Goal: Transaction & Acquisition: Purchase product/service

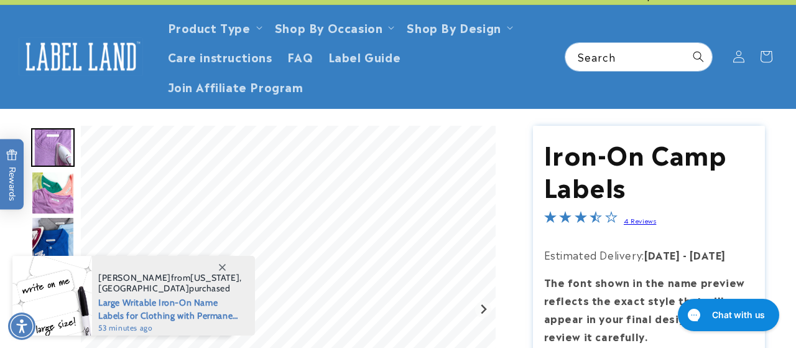
scroll to position [65, 0]
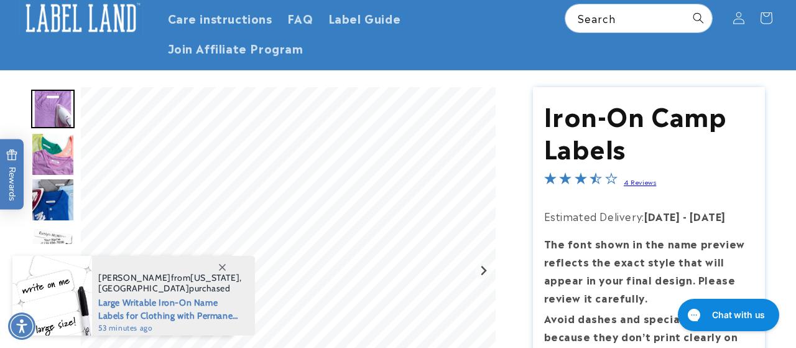
click at [53, 154] on img "Go to slide 2" at bounding box center [53, 154] width 44 height 44
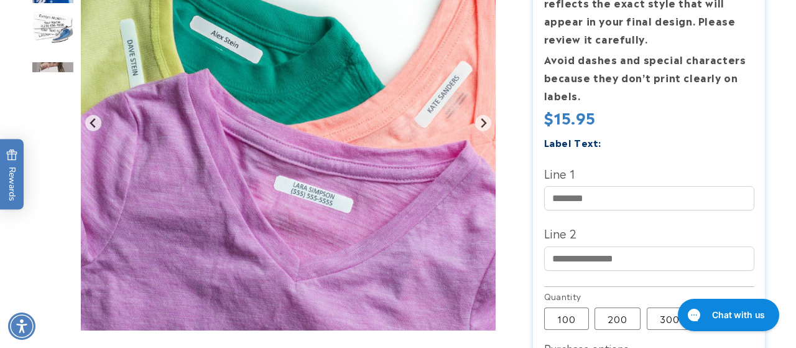
scroll to position [0, 0]
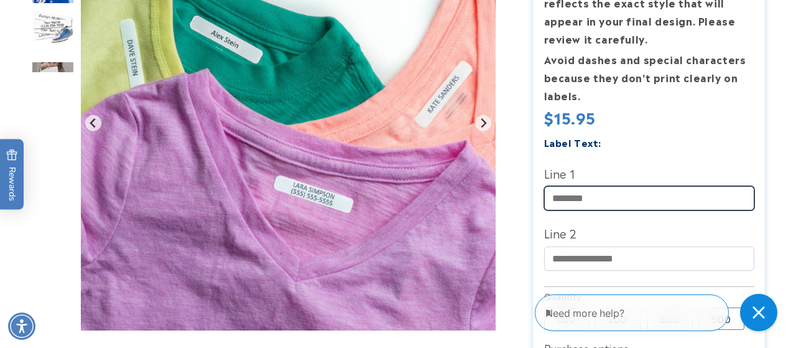
click at [598, 200] on input "Line 1" at bounding box center [649, 198] width 210 height 24
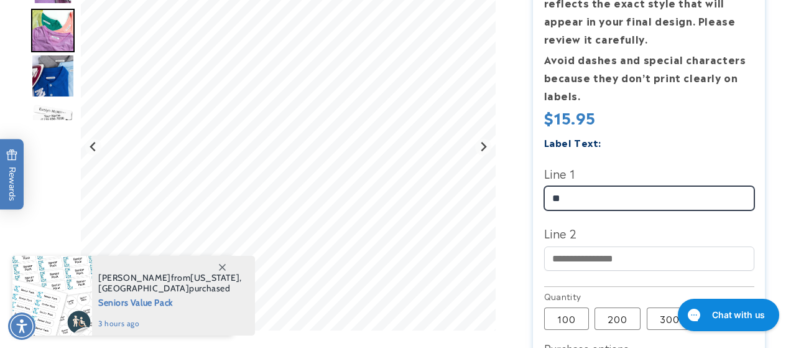
type input "*"
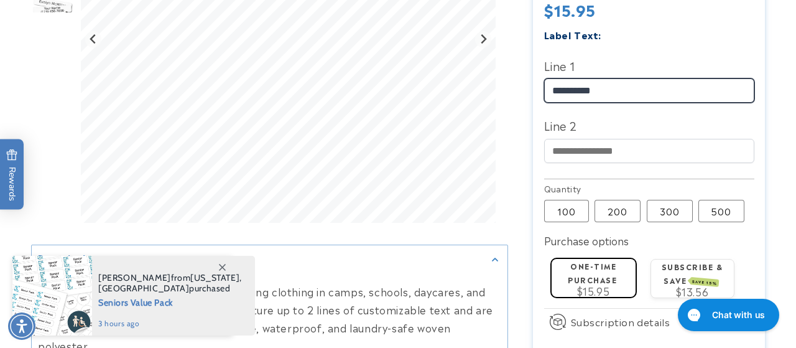
scroll to position [453, 0]
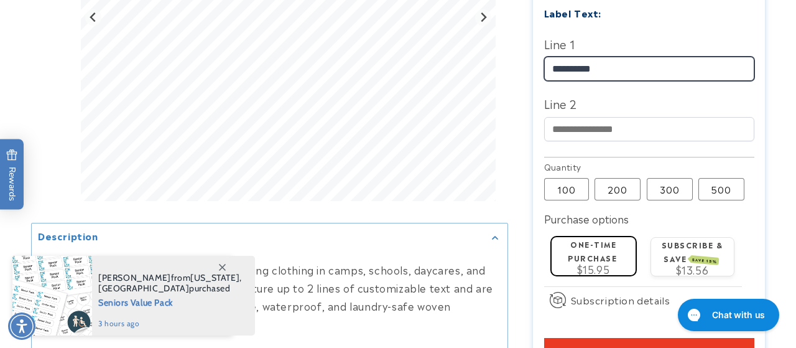
type input "**********"
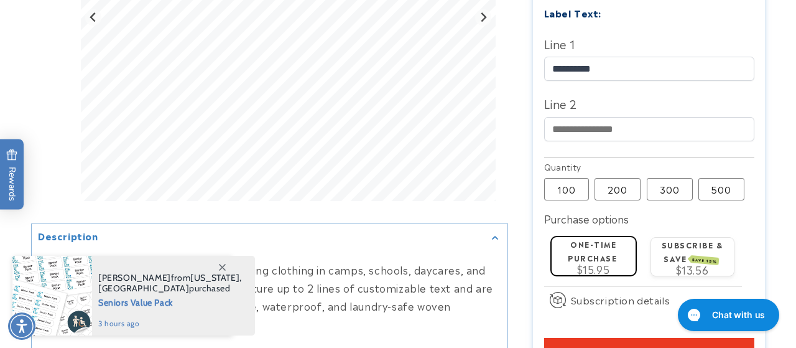
click at [615, 256] on label "One-time purchase" at bounding box center [592, 250] width 49 height 24
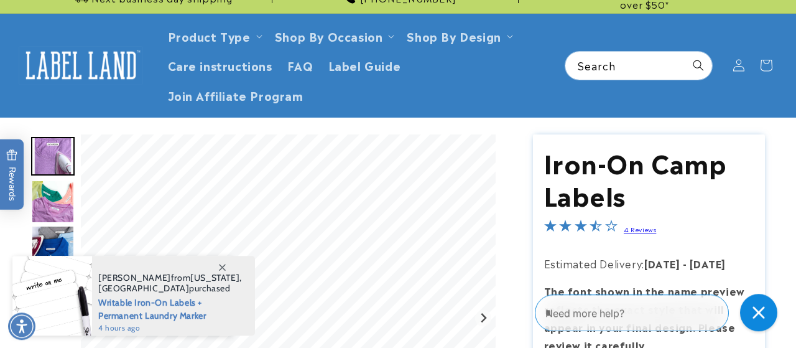
scroll to position [0, 0]
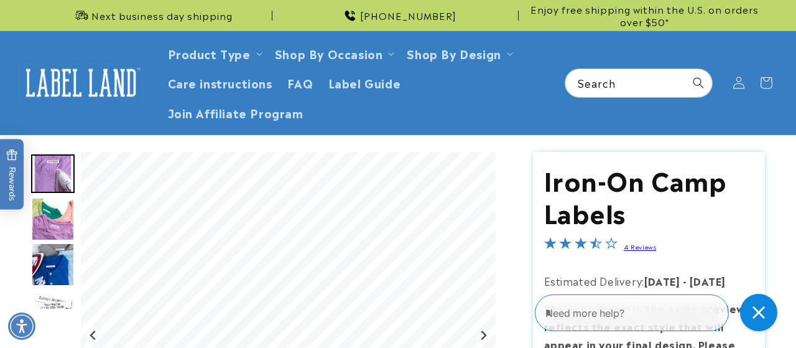
click at [644, 248] on link "4 Reviews" at bounding box center [640, 246] width 32 height 9
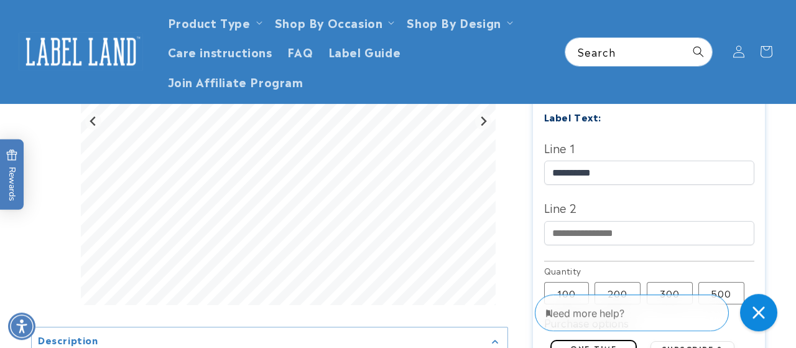
scroll to position [332, 0]
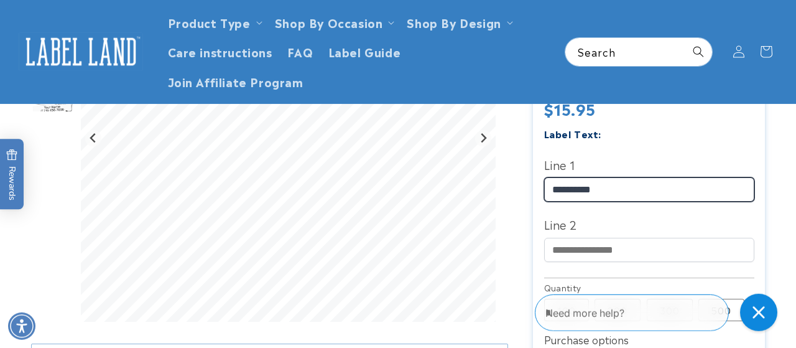
drag, startPoint x: 667, startPoint y: 188, endPoint x: 379, endPoint y: 188, distance: 288.0
click at [544, 188] on input "**********" at bounding box center [649, 189] width 210 height 24
